Goal: Communication & Community: Answer question/provide support

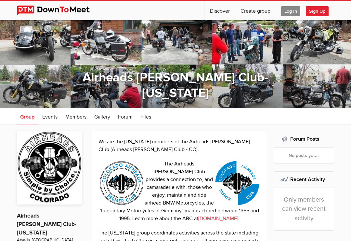
click at [290, 14] on span "Log In" at bounding box center [290, 11] width 19 height 10
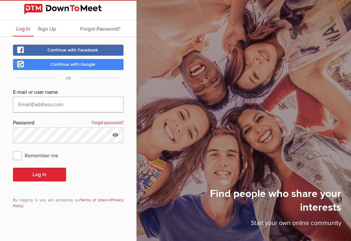
click at [90, 109] on input "text" at bounding box center [68, 105] width 111 height 16
type input "[EMAIL_ADDRESS][DOMAIN_NAME]"
click at [39, 174] on button "Log In" at bounding box center [39, 175] width 53 height 14
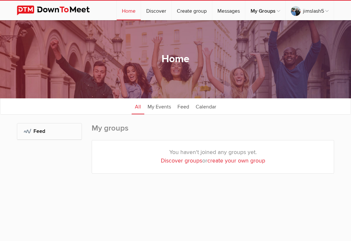
click at [57, 177] on div "My Groups: Feed" at bounding box center [49, 154] width 65 height 63
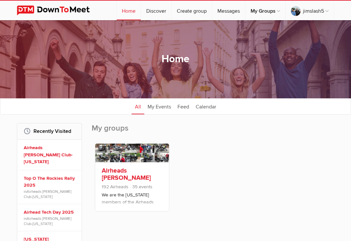
click at [135, 179] on link "Airheads [PERSON_NAME] Club-[US_STATE]" at bounding box center [126, 178] width 49 height 22
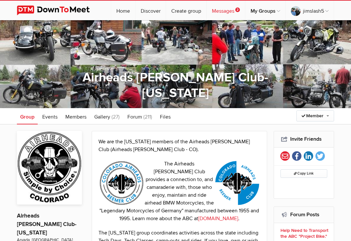
click at [226, 18] on link "Messages 2" at bounding box center [226, 11] width 38 height 20
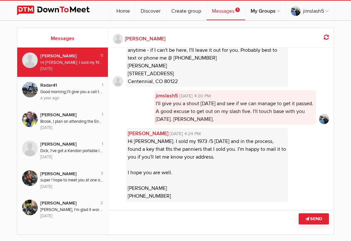
scroll to position [6, 0]
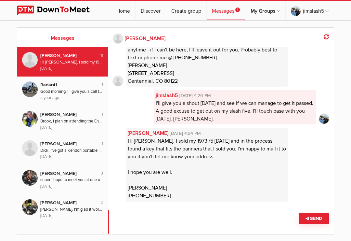
click at [202, 223] on textarea at bounding box center [221, 222] width 226 height 24
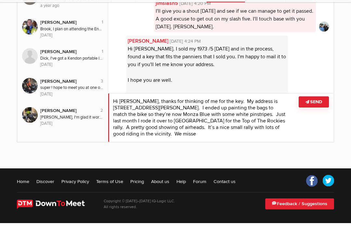
scroll to position [0, 0]
click at [320, 111] on textarea at bounding box center [221, 135] width 226 height 49
type textarea "Hi [PERSON_NAME], thanks for thinking of me for the key. My address is [STREET_…"
click at [320, 114] on button "Send" at bounding box center [314, 119] width 30 height 11
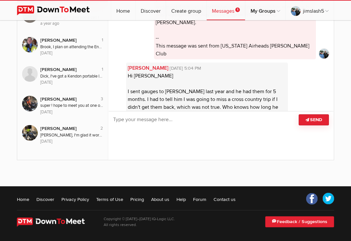
scroll to position [675, 0]
